Goal: Navigation & Orientation: Find specific page/section

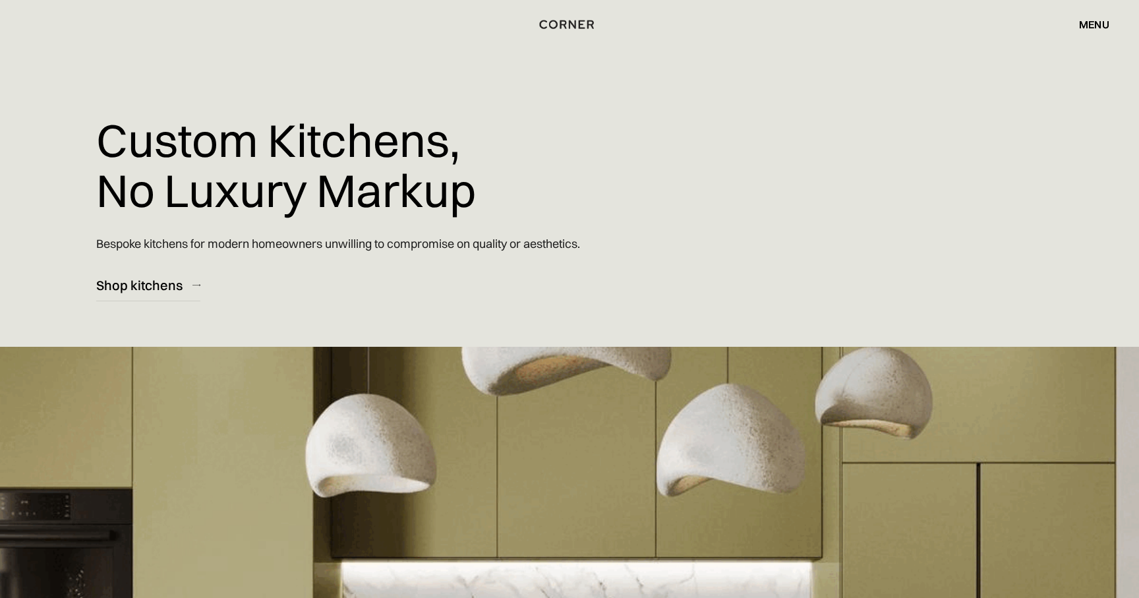
click at [1086, 22] on div "menu" at bounding box center [1094, 24] width 30 height 11
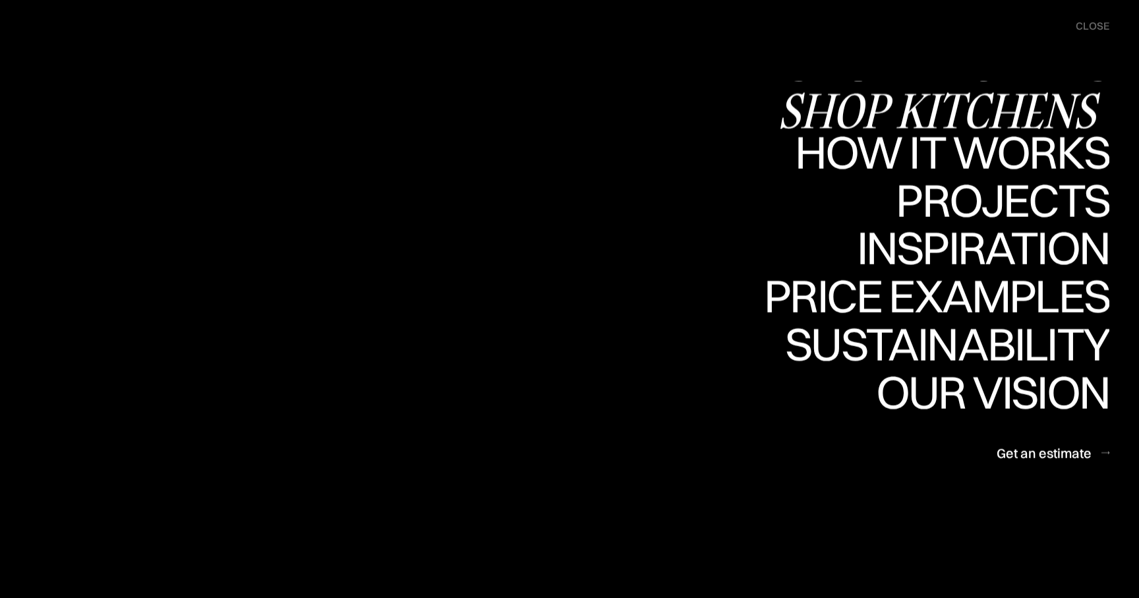
click at [950, 100] on div "Shop Kitchens" at bounding box center [942, 110] width 331 height 46
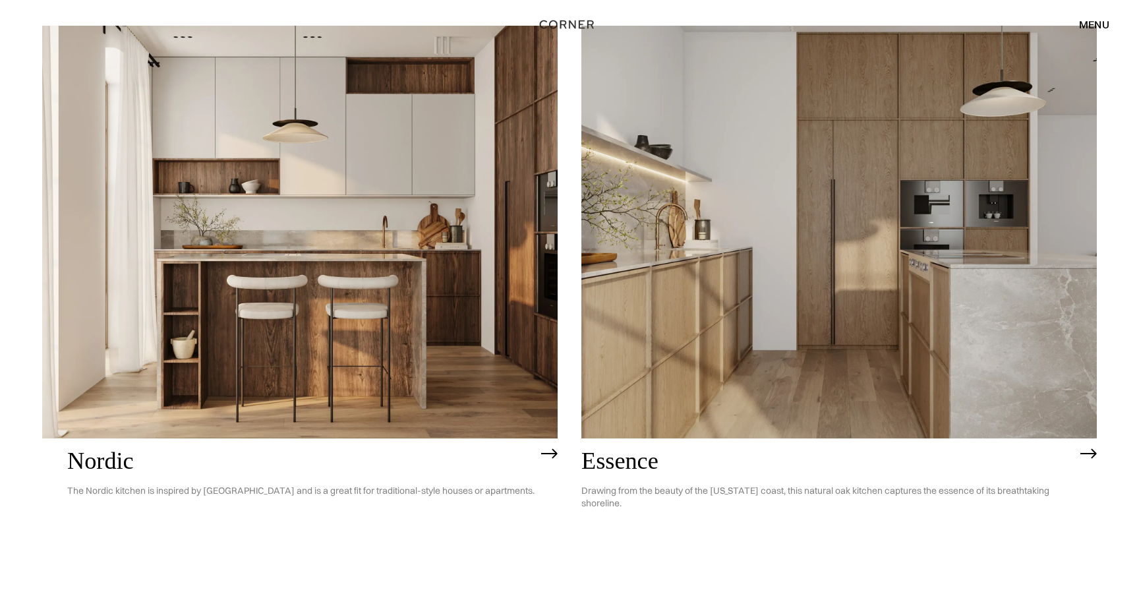
scroll to position [188, 0]
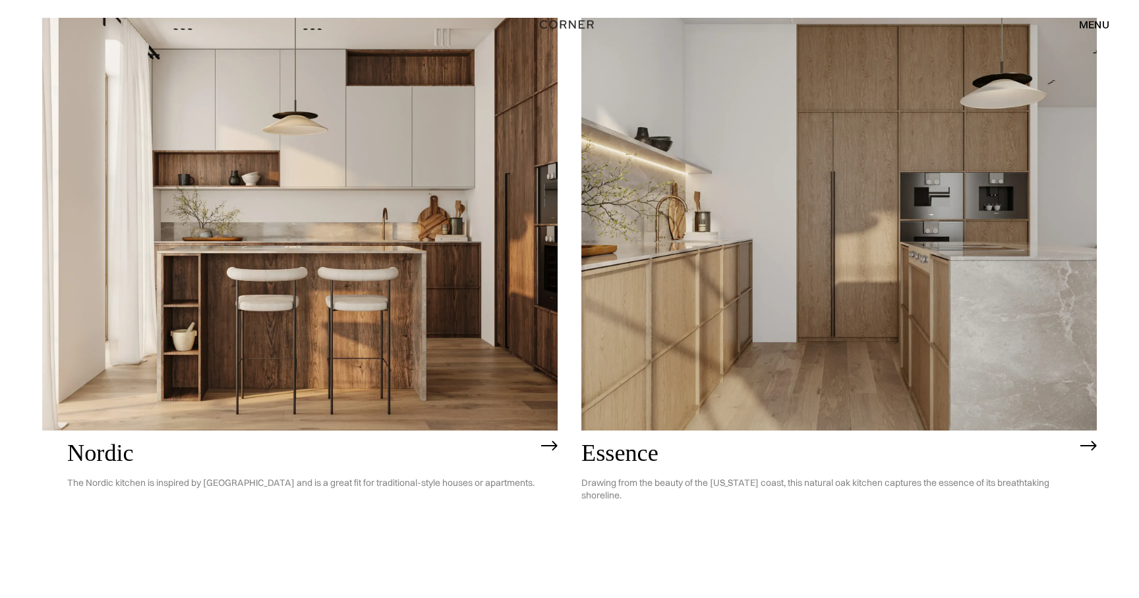
click at [554, 445] on img at bounding box center [549, 445] width 16 height 11
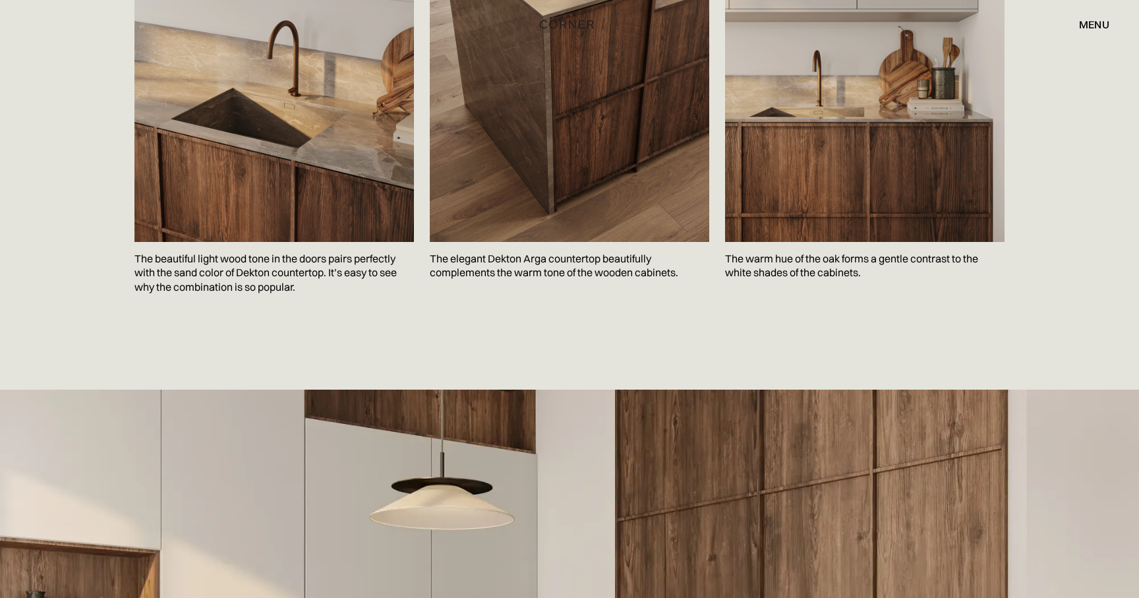
scroll to position [2139, 0]
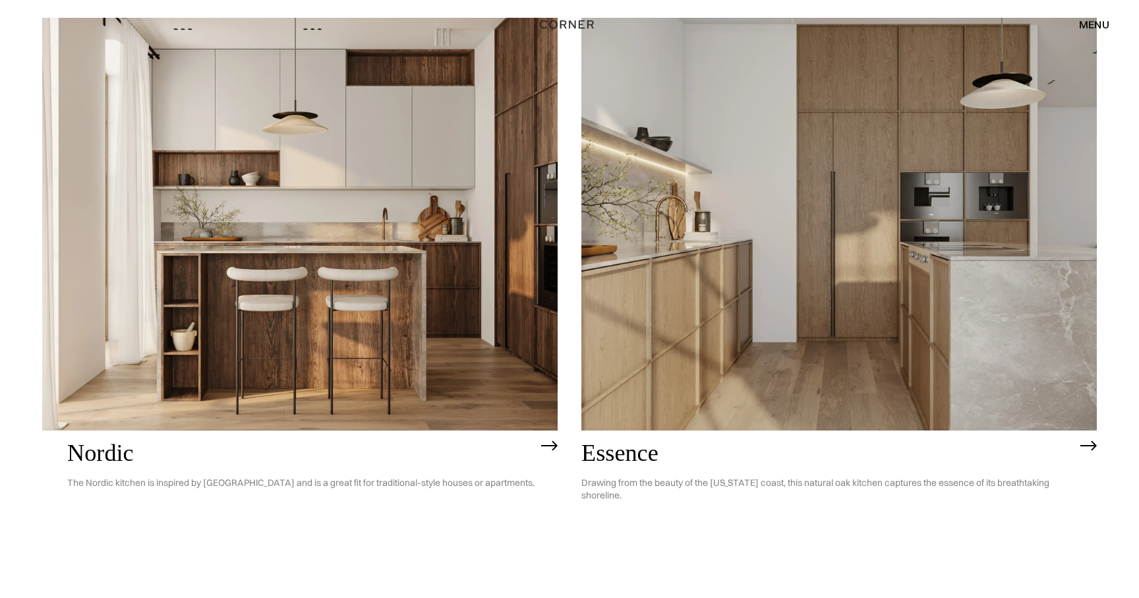
click at [797, 325] on img at bounding box center [838, 224] width 515 height 412
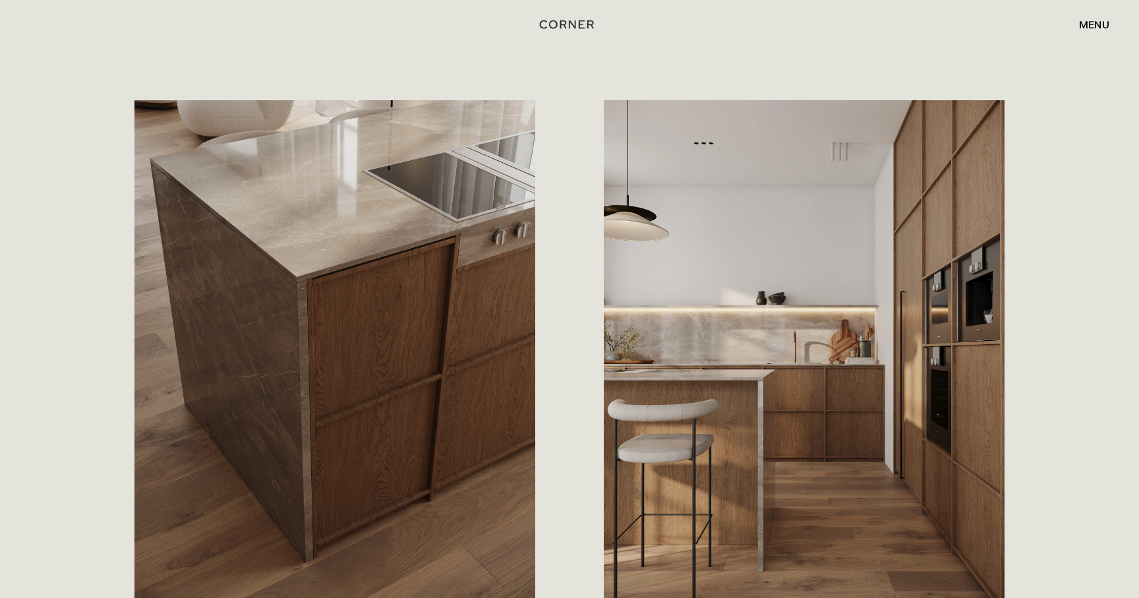
scroll to position [1421, 0]
